Goal: Information Seeking & Learning: Learn about a topic

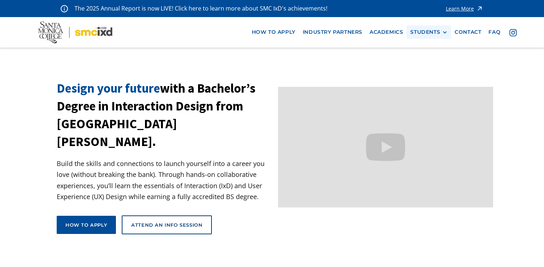
click at [442, 34] on div at bounding box center [444, 32] width 5 height 5
click at [441, 57] on link "Current Students" at bounding box center [442, 58] width 65 height 13
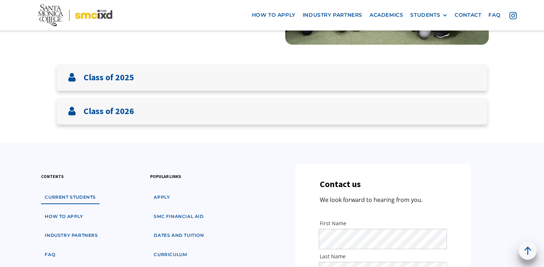
scroll to position [146, 0]
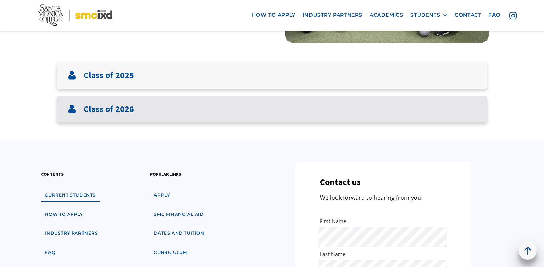
click at [402, 104] on div "Class of 2026" at bounding box center [272, 109] width 430 height 27
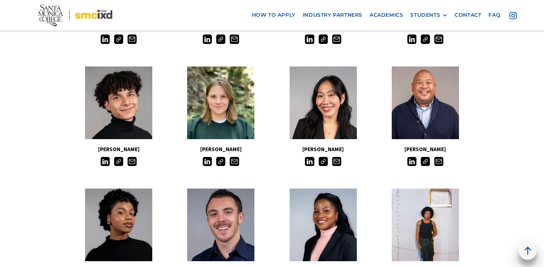
scroll to position [360, 0]
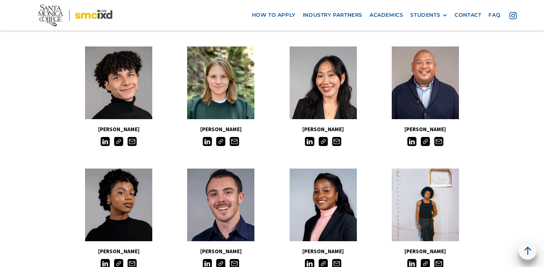
click at [424, 141] on img at bounding box center [425, 141] width 9 height 9
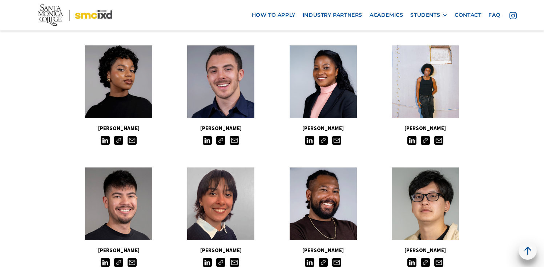
scroll to position [500, 0]
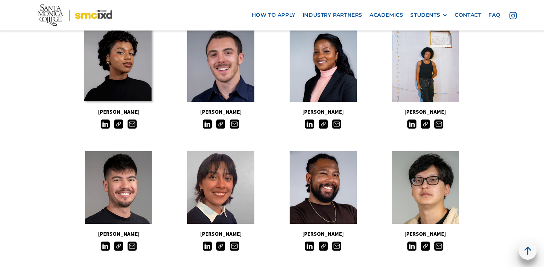
click at [121, 95] on link at bounding box center [117, 64] width 67 height 73
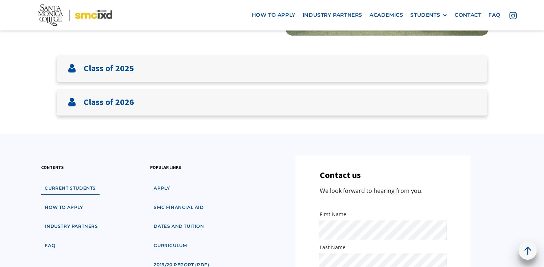
scroll to position [169, 0]
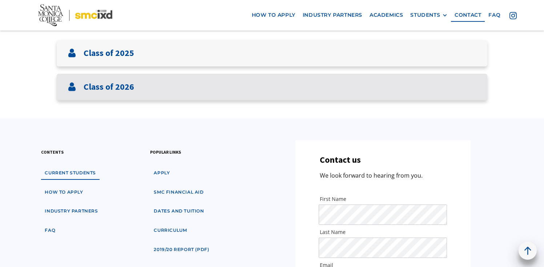
click at [386, 86] on div "Class of 2026" at bounding box center [272, 87] width 430 height 27
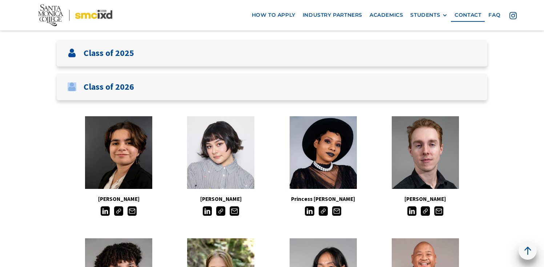
drag, startPoint x: 543, startPoint y: 59, endPoint x: 543, endPoint y: 74, distance: 14.9
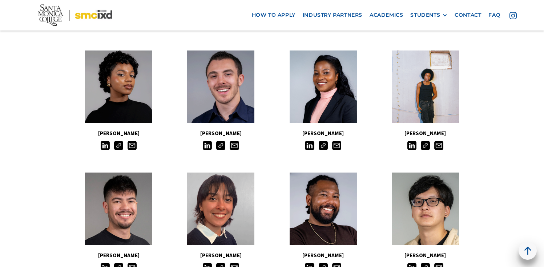
scroll to position [470, 0]
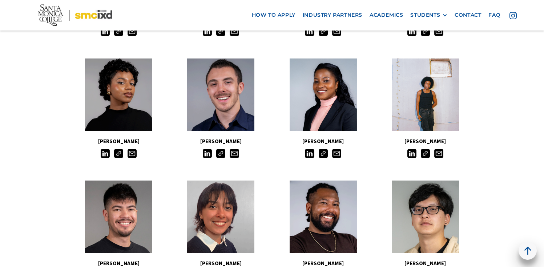
drag, startPoint x: 545, startPoint y: 135, endPoint x: 544, endPoint y: 122, distance: 13.8
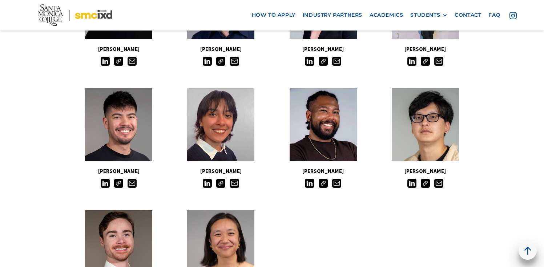
scroll to position [557, 0]
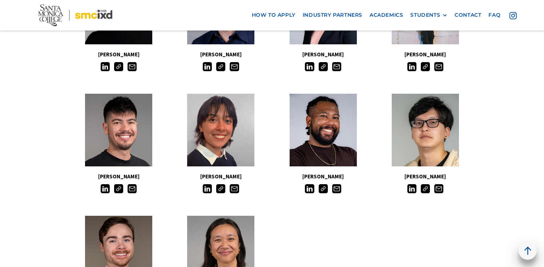
click at [323, 189] on img at bounding box center [323, 188] width 9 height 9
